Goal: Information Seeking & Learning: Learn about a topic

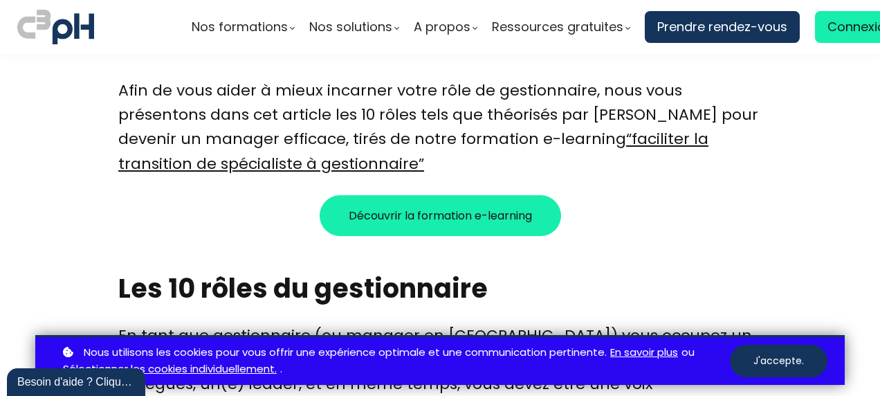
scroll to position [1091, 0]
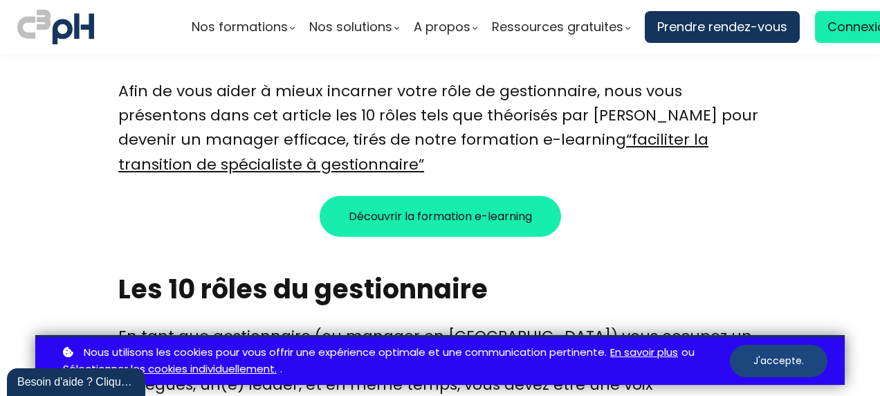
click at [756, 368] on button "J'accepte." at bounding box center [779, 360] width 98 height 33
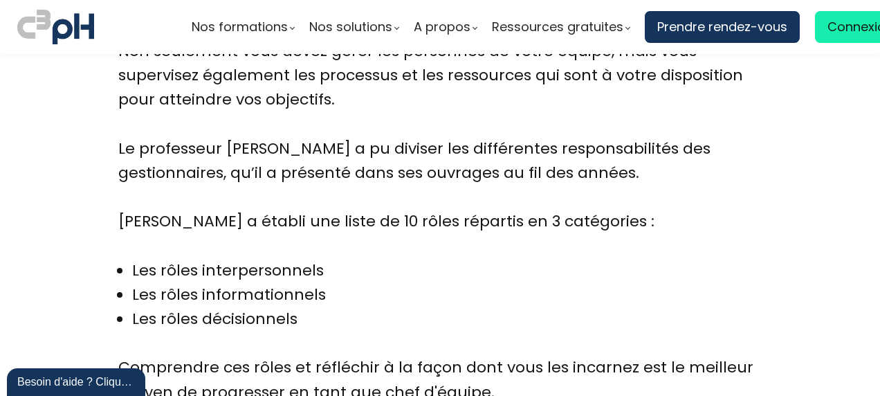
scroll to position [746, 0]
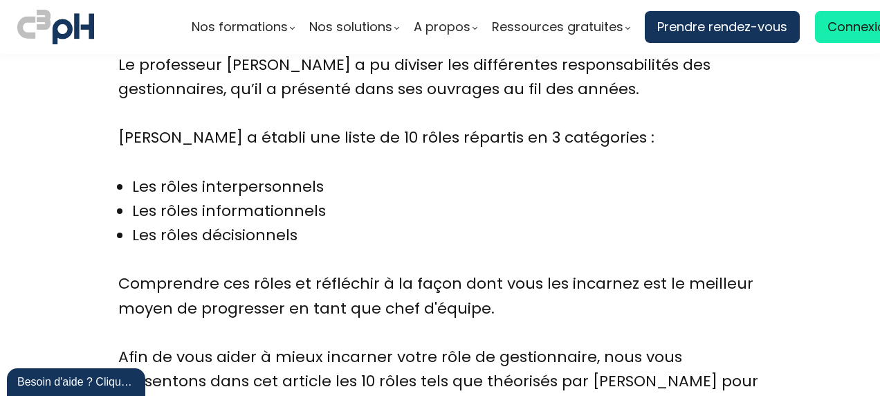
scroll to position [822, 0]
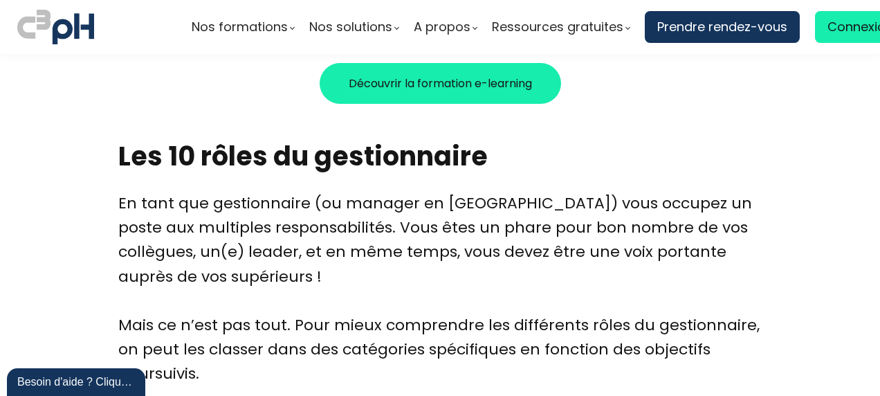
click at [416, 231] on div "En tant que gestionnaire (ou manager en [GEOGRAPHIC_DATA]) vous occupez un post…" at bounding box center [439, 252] width 643 height 122
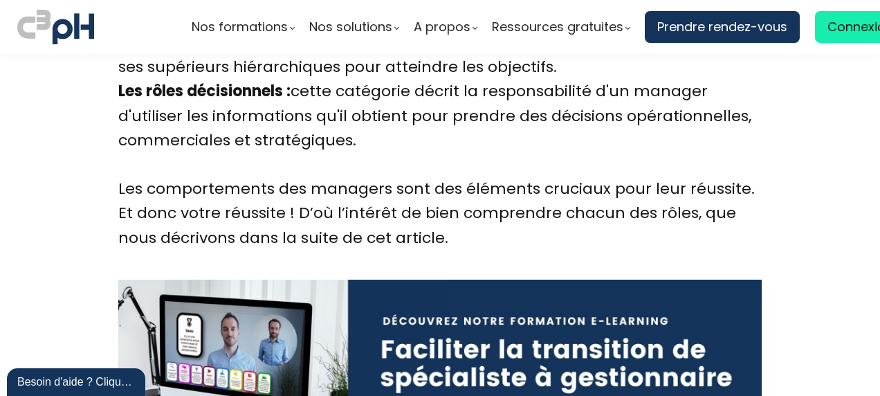
scroll to position [1774, 0]
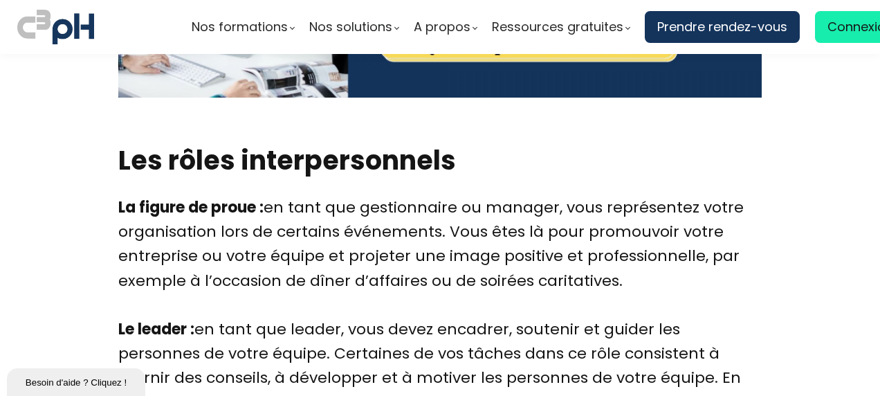
scroll to position [2143, 0]
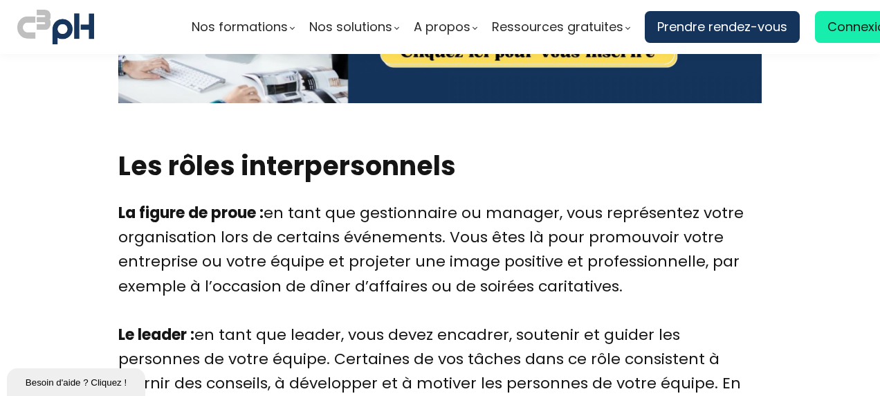
click at [187, 75] on img at bounding box center [439, 6] width 643 height 193
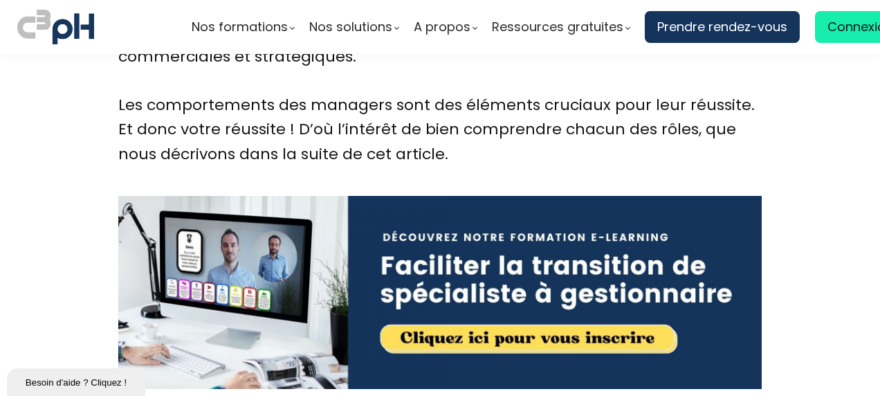
scroll to position [1856, 0]
